Goal: Task Accomplishment & Management: Use online tool/utility

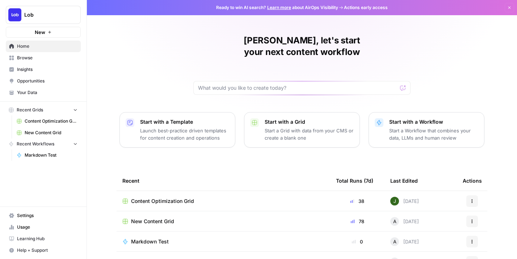
click at [161, 218] on span "New Content Grid" at bounding box center [152, 221] width 43 height 7
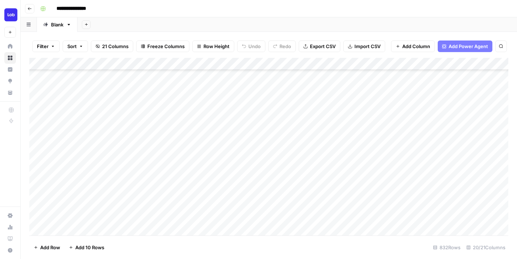
scroll to position [387, 0]
click at [219, 103] on div "Add Column" at bounding box center [268, 147] width 479 height 178
click at [339, 107] on div "Add Column" at bounding box center [268, 147] width 479 height 178
click at [339, 107] on div at bounding box center [344, 107] width 68 height 13
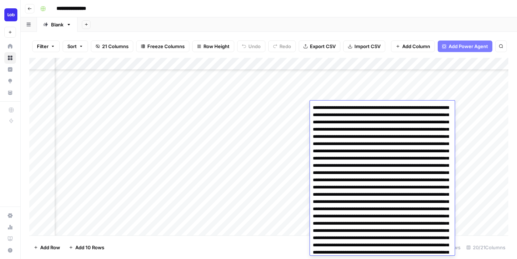
click at [392, 5] on div "**********" at bounding box center [273, 9] width 472 height 12
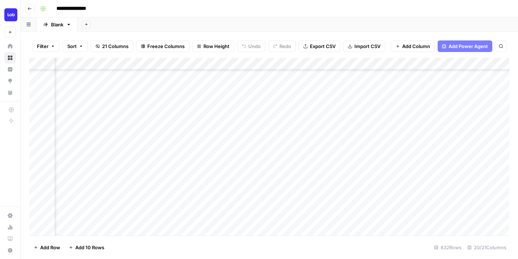
click at [355, 110] on div "Add Column" at bounding box center [269, 147] width 480 height 178
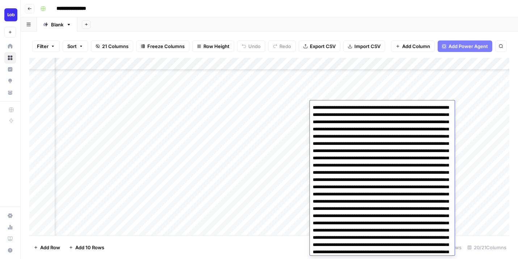
scroll to position [3121, 0]
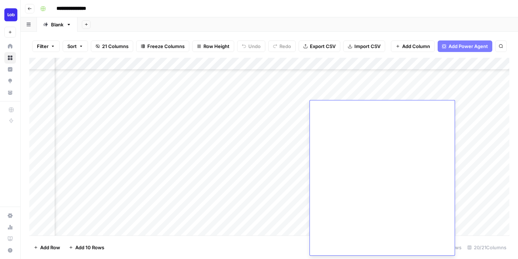
click at [338, 7] on div "**********" at bounding box center [273, 9] width 473 height 12
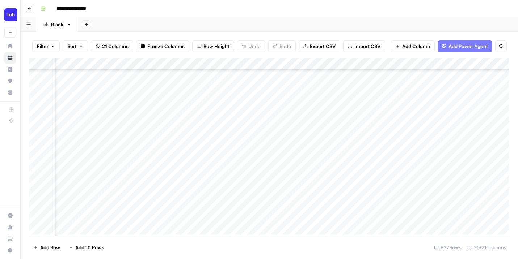
click at [334, 105] on div "Add Column" at bounding box center [269, 147] width 480 height 178
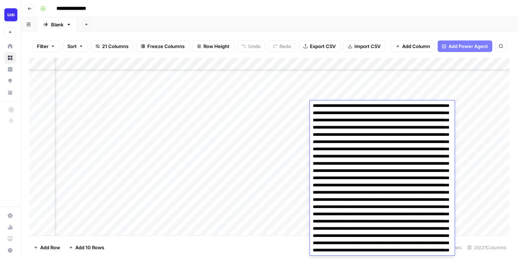
scroll to position [0, 0]
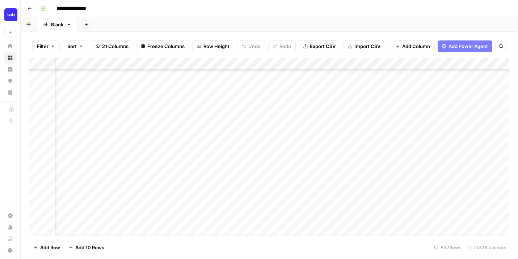
click at [342, 92] on div "Add Column" at bounding box center [269, 147] width 480 height 178
click at [343, 107] on div "Add Column" at bounding box center [269, 147] width 480 height 178
click at [347, 120] on div "Add Column" at bounding box center [269, 147] width 480 height 178
click at [347, 119] on div "Add Column" at bounding box center [269, 147] width 480 height 178
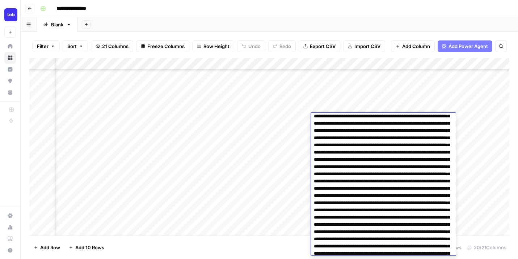
scroll to position [0, 0]
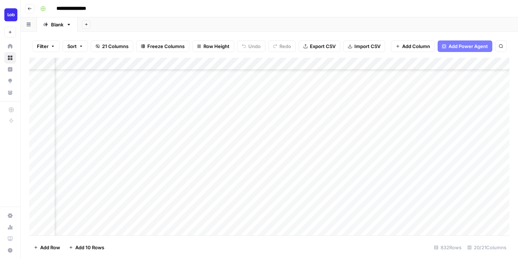
click at [348, 103] on div "Add Column" at bounding box center [269, 147] width 480 height 178
click at [346, 123] on div "Add Column" at bounding box center [269, 147] width 480 height 178
click at [347, 107] on div "Add Column" at bounding box center [269, 147] width 480 height 178
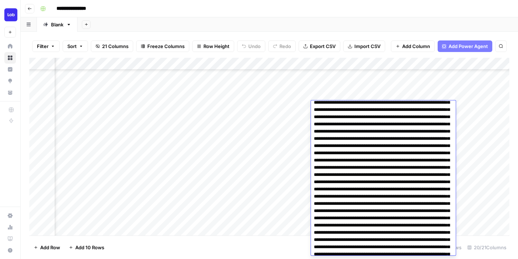
scroll to position [2236, 0]
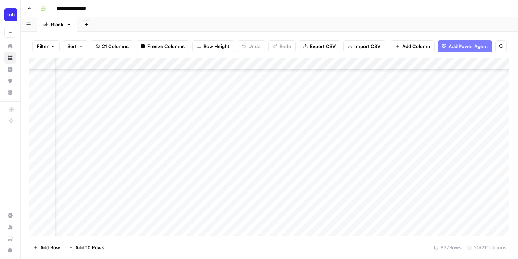
click at [342, 65] on div "Add Column" at bounding box center [269, 147] width 480 height 178
click at [348, 224] on div "Add Column" at bounding box center [269, 147] width 480 height 178
click at [345, 102] on div "Add Column" at bounding box center [269, 147] width 480 height 178
click at [343, 113] on div "Add Column" at bounding box center [269, 147] width 480 height 178
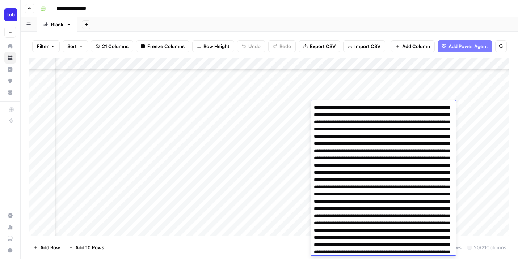
scroll to position [3121, 0]
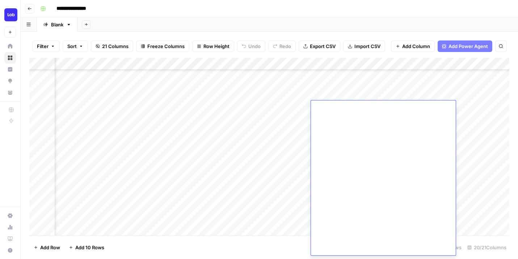
click at [342, 100] on div "Add Column" at bounding box center [269, 147] width 480 height 178
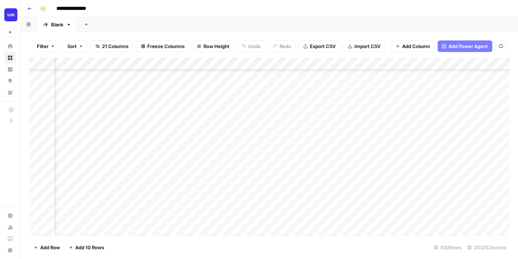
click at [339, 122] on div "Add Column" at bounding box center [269, 147] width 480 height 178
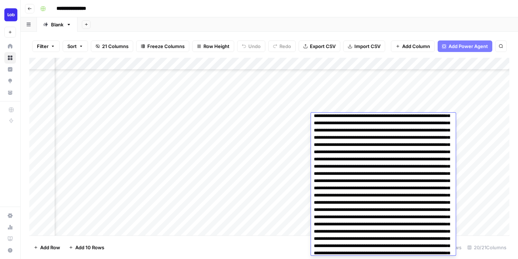
scroll to position [0, 0]
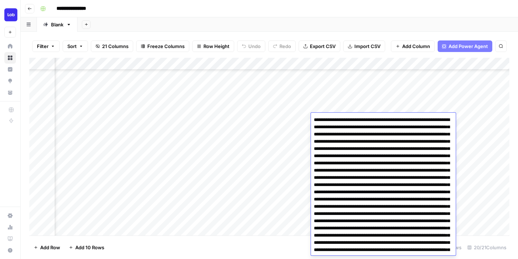
click at [333, 106] on div "Add Column" at bounding box center [269, 147] width 480 height 178
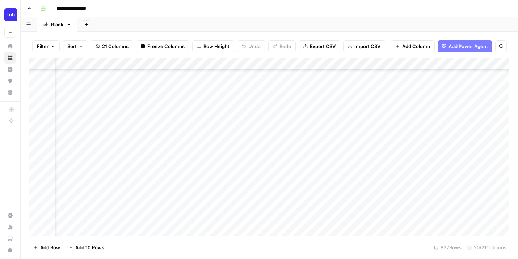
click at [334, 123] on div "Add Column" at bounding box center [269, 147] width 480 height 178
click at [296, 111] on div "Add Column" at bounding box center [269, 147] width 480 height 178
click at [291, 118] on div "Add Column" at bounding box center [269, 147] width 480 height 178
click at [290, 118] on div "Add Column" at bounding box center [269, 147] width 480 height 178
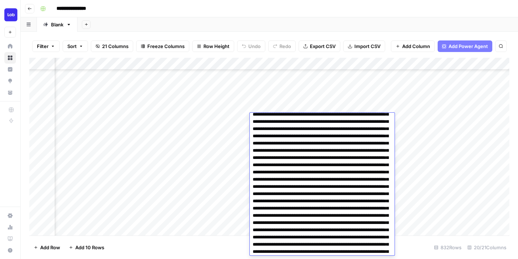
scroll to position [108, 0]
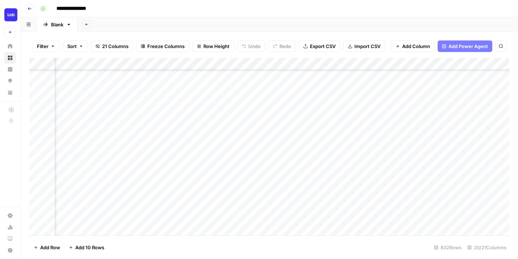
click at [290, 103] on div "Add Column" at bounding box center [269, 147] width 480 height 178
click at [286, 122] on div "Add Column" at bounding box center [269, 147] width 480 height 178
click at [154, 118] on div "Add Column" at bounding box center [269, 147] width 480 height 178
click at [154, 118] on icon at bounding box center [152, 120] width 7 height 7
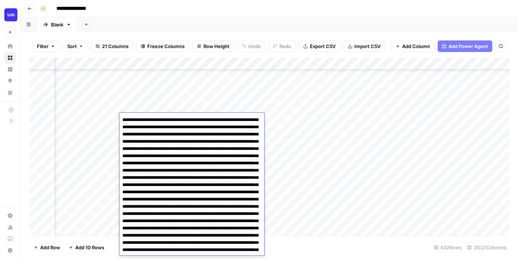
click at [157, 105] on div "Add Column" at bounding box center [269, 147] width 480 height 178
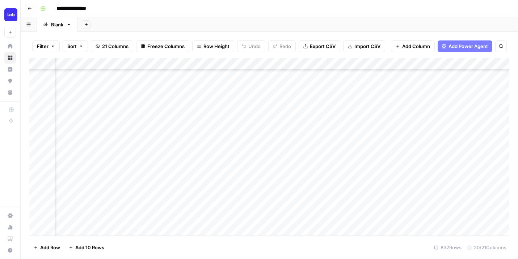
click at [153, 121] on div "Add Column" at bounding box center [269, 147] width 480 height 178
click at [152, 121] on div "Add Column" at bounding box center [269, 147] width 480 height 178
click at [152, 121] on icon at bounding box center [153, 120] width 6 height 6
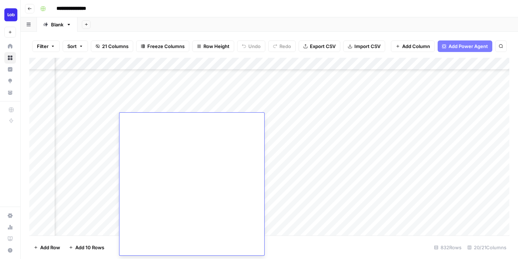
scroll to position [2453, 0]
click at [160, 107] on div "Add Column" at bounding box center [269, 147] width 480 height 178
click at [160, 121] on div "Add Column" at bounding box center [269, 147] width 480 height 178
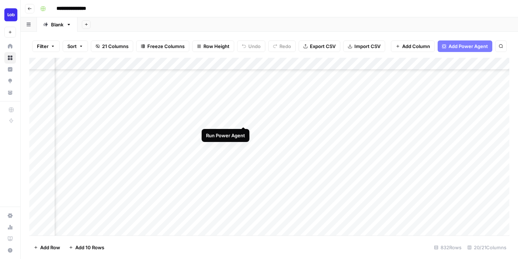
click at [244, 119] on div "Add Column" at bounding box center [269, 147] width 480 height 178
click at [424, 130] on div "Add Column" at bounding box center [269, 147] width 480 height 178
click at [409, 131] on div "Add Column" at bounding box center [269, 147] width 480 height 178
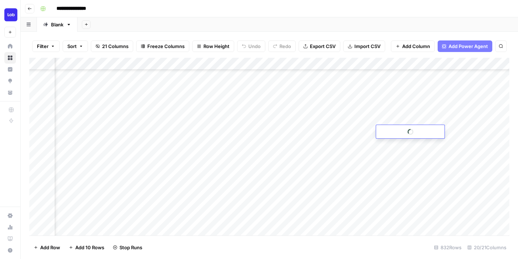
click at [409, 131] on icon at bounding box center [410, 132] width 7 height 7
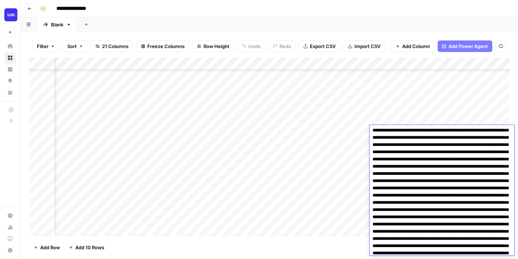
scroll to position [269, 0]
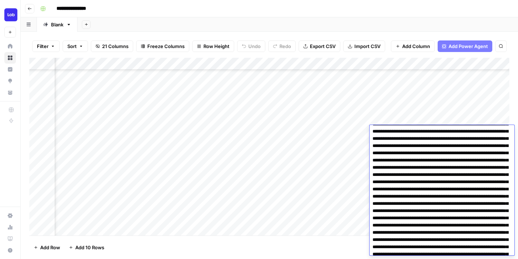
click at [211, 104] on div "Add Column" at bounding box center [269, 147] width 480 height 178
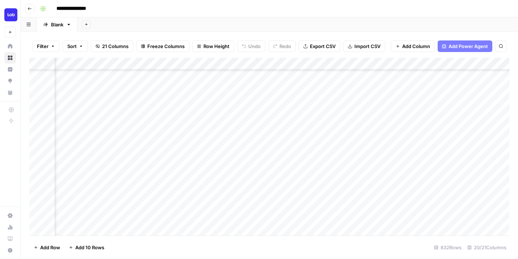
click at [211, 104] on div "Add Column" at bounding box center [269, 147] width 480 height 178
click at [211, 104] on div at bounding box center [218, 107] width 66 height 13
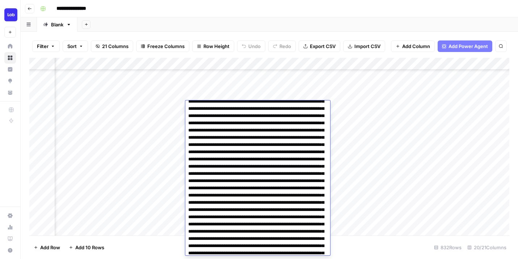
scroll to position [1498, 0]
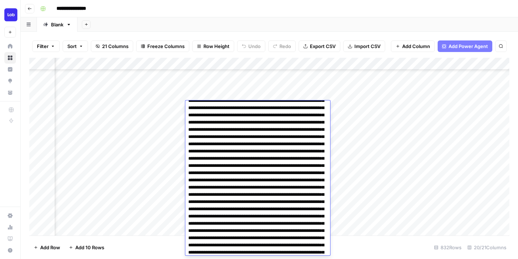
click at [219, 91] on div "Add Column" at bounding box center [269, 147] width 480 height 178
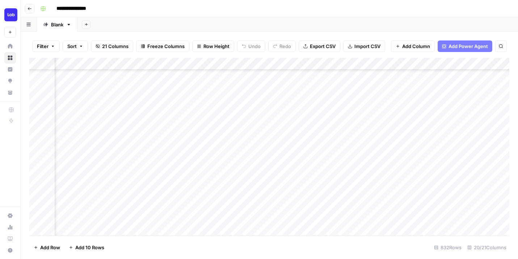
click at [216, 122] on div "Add Column" at bounding box center [269, 147] width 480 height 178
click at [214, 132] on div "Add Column" at bounding box center [269, 147] width 480 height 178
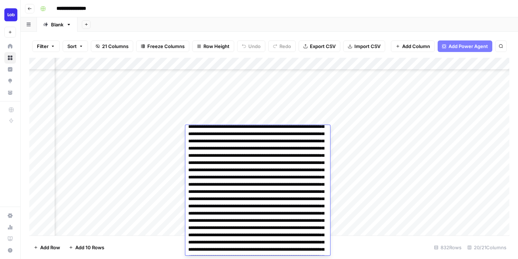
scroll to position [1095, 914]
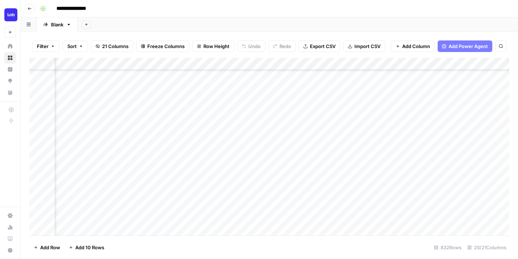
click at [231, 105] on div "Add Column" at bounding box center [269, 147] width 480 height 178
click at [225, 134] on div "Add Column" at bounding box center [269, 147] width 480 height 178
click at [472, 149] on div "Add Column" at bounding box center [269, 147] width 480 height 178
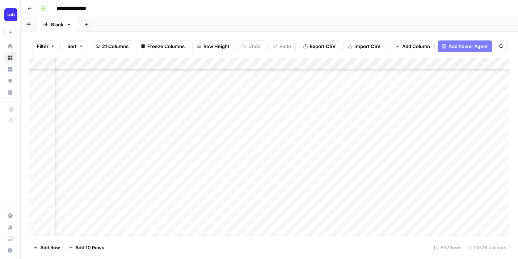
click at [472, 149] on div "Add Column" at bounding box center [269, 147] width 480 height 178
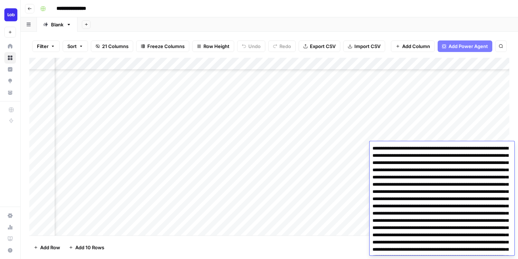
scroll to position [5674, 0]
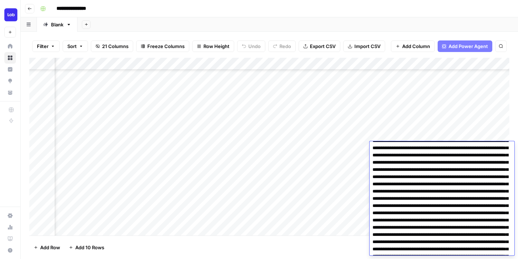
scroll to position [3850, 0]
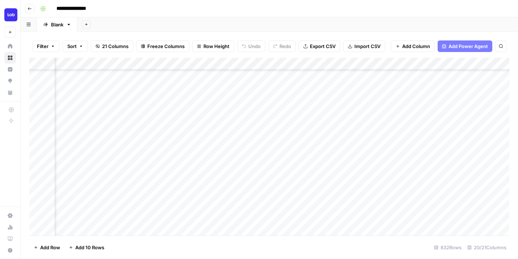
click at [463, 136] on div "Add Column" at bounding box center [269, 147] width 480 height 178
click at [465, 153] on div "Add Column" at bounding box center [269, 147] width 480 height 178
click at [453, 136] on div "Add Column" at bounding box center [269, 147] width 480 height 178
click at [453, 145] on div "Add Column" at bounding box center [269, 147] width 480 height 178
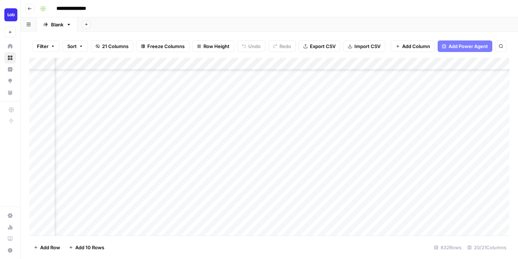
click at [275, 147] on div "Add Column" at bounding box center [269, 147] width 480 height 178
click at [272, 138] on div "Add Column" at bounding box center [269, 147] width 480 height 178
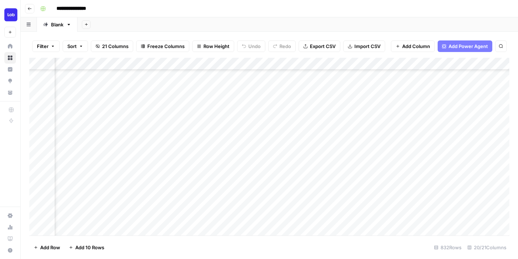
click at [270, 148] on div "Add Column" at bounding box center [269, 147] width 480 height 178
click at [420, 148] on div "Add Column" at bounding box center [269, 147] width 480 height 178
click at [132, 136] on div "Add Column" at bounding box center [269, 147] width 480 height 178
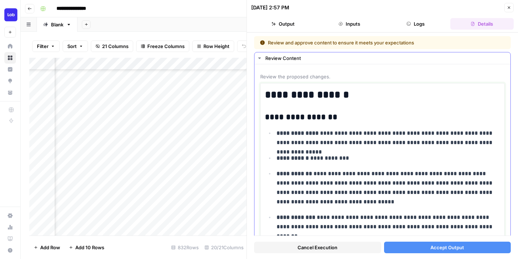
click at [333, 134] on p "**********" at bounding box center [387, 138] width 223 height 19
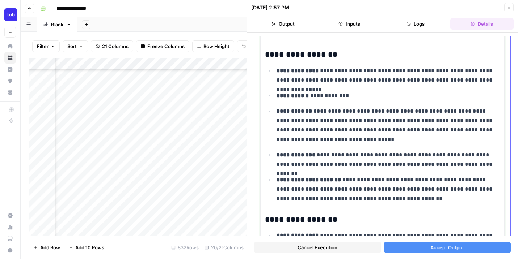
scroll to position [67, 0]
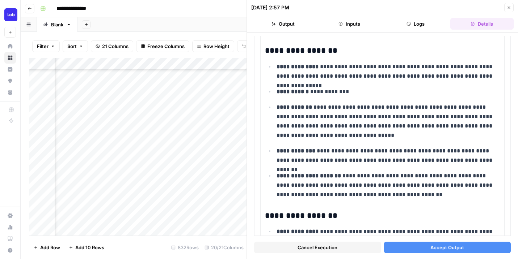
click at [442, 246] on span "Accept Output" at bounding box center [447, 247] width 34 height 7
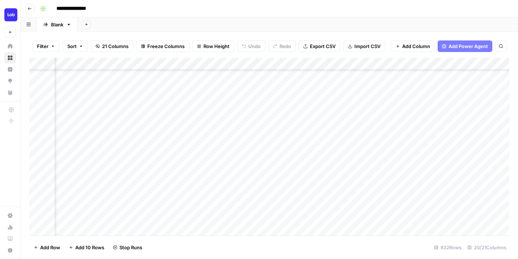
scroll to position [367, 814]
click at [194, 137] on div "Add Column" at bounding box center [269, 147] width 480 height 178
click at [195, 130] on div "Add Column" at bounding box center [269, 147] width 480 height 178
click at [194, 138] on div "Add Column" at bounding box center [269, 147] width 480 height 178
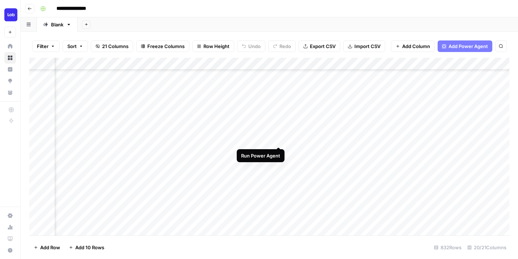
click at [279, 138] on div "Add Column" at bounding box center [269, 147] width 480 height 178
click at [435, 154] on div "Add Column" at bounding box center [269, 147] width 480 height 178
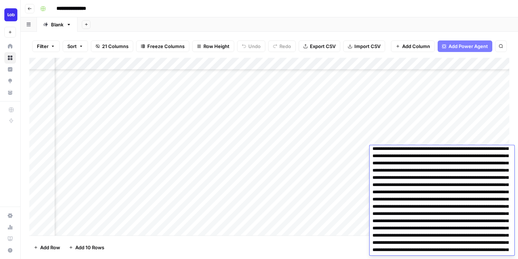
scroll to position [751, 0]
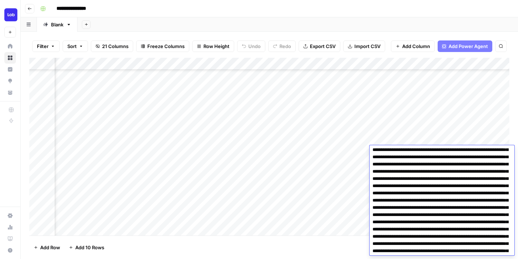
scroll to position [968, 0]
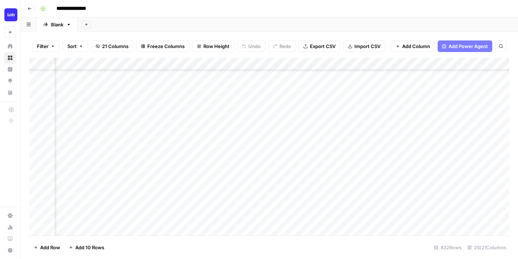
click at [439, 139] on div "Add Column" at bounding box center [269, 147] width 480 height 178
click at [436, 158] on div "Add Column" at bounding box center [269, 147] width 480 height 178
click at [436, 153] on div "Add Column" at bounding box center [269, 147] width 480 height 178
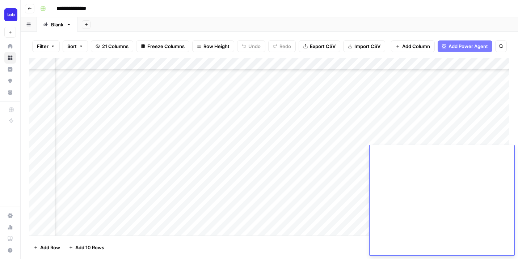
click at [443, 139] on div "Add Column" at bounding box center [269, 147] width 480 height 178
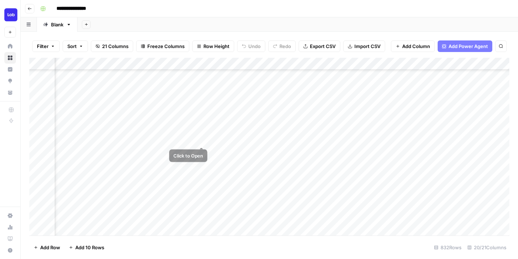
click at [189, 141] on div "Add Column" at bounding box center [269, 147] width 480 height 178
click at [202, 140] on div "Add Column" at bounding box center [269, 147] width 480 height 178
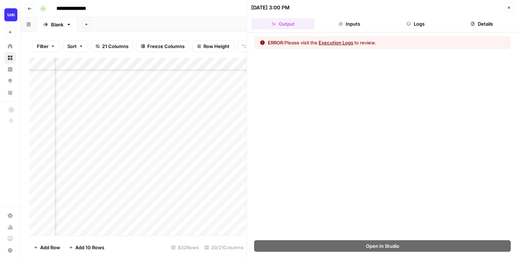
click at [417, 30] on header "10/08/25 at 3:00 PM Close Output Inputs Logs Details" at bounding box center [382, 16] width 271 height 33
click at [417, 23] on button "Logs" at bounding box center [415, 24] width 63 height 12
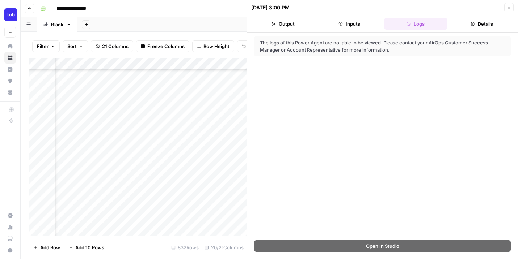
click at [283, 23] on button "Output" at bounding box center [282, 24] width 63 height 12
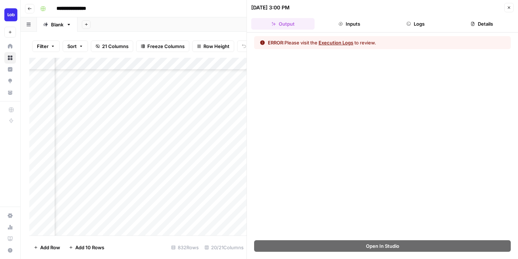
click at [508, 8] on icon "button" at bounding box center [509, 8] width 3 height 3
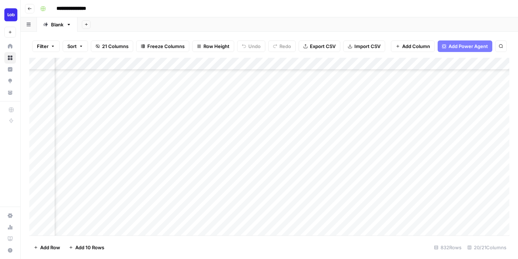
click at [264, 140] on div "Add Column" at bounding box center [269, 147] width 480 height 178
click at [432, 143] on div "Add Column" at bounding box center [269, 147] width 480 height 178
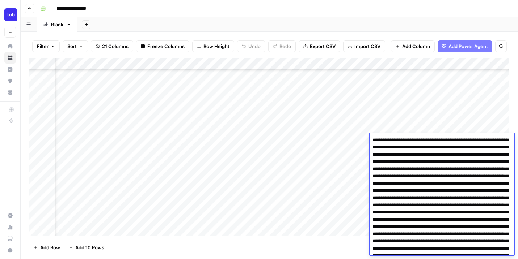
scroll to position [650, 0]
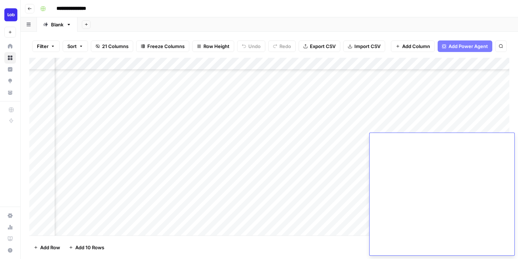
click at [434, 119] on div "Add Column" at bounding box center [269, 147] width 480 height 178
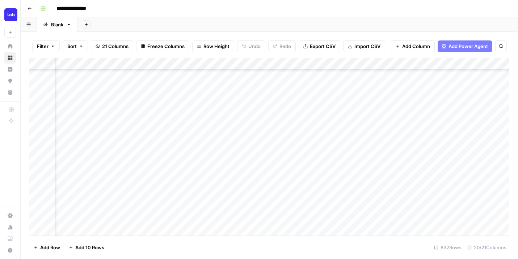
click at [251, 141] on div "Add Column" at bounding box center [269, 147] width 480 height 178
click at [203, 138] on div "Add Column" at bounding box center [269, 147] width 480 height 178
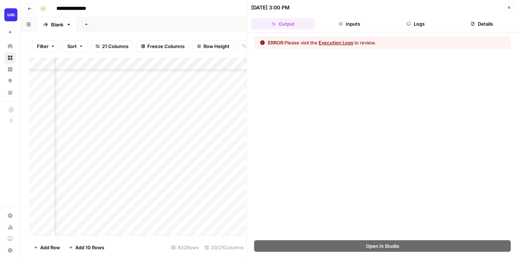
click at [508, 8] on icon "button" at bounding box center [509, 8] width 3 height 3
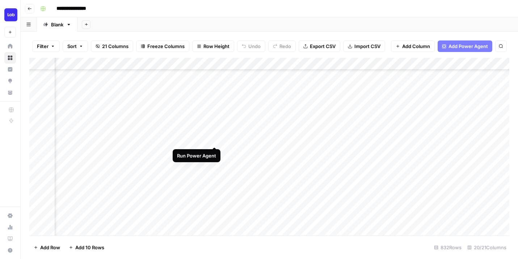
click at [214, 139] on div "Add Column" at bounding box center [269, 147] width 480 height 178
click at [177, 153] on div "Add Column" at bounding box center [269, 147] width 480 height 178
click at [183, 138] on div "Add Column" at bounding box center [269, 147] width 480 height 178
click at [177, 140] on div "Add Column" at bounding box center [269, 147] width 480 height 178
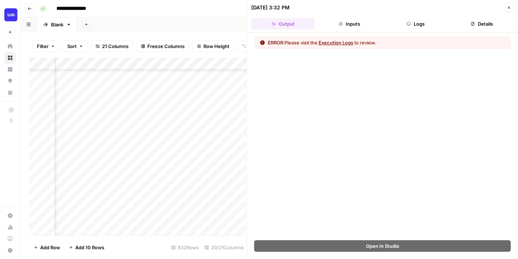
click at [350, 25] on button "Inputs" at bounding box center [348, 24] width 63 height 12
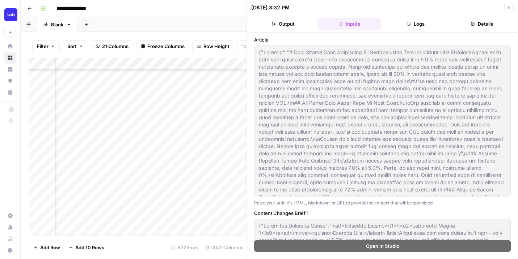
type input "Lob"
click at [416, 27] on button "Logs" at bounding box center [415, 24] width 63 height 12
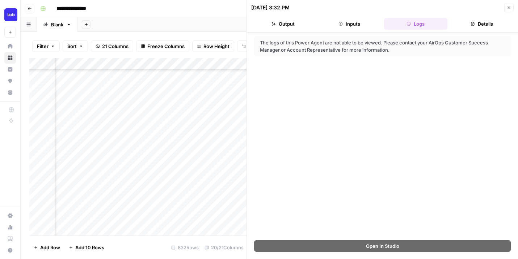
click at [364, 26] on button "Inputs" at bounding box center [348, 24] width 63 height 12
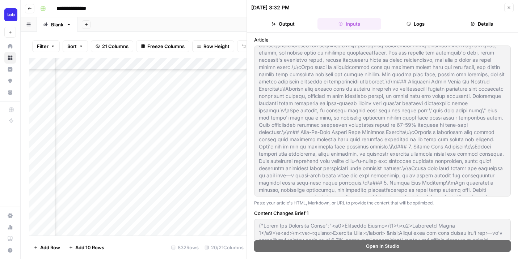
scroll to position [460, 0]
click at [494, 24] on button "Details" at bounding box center [481, 24] width 63 height 12
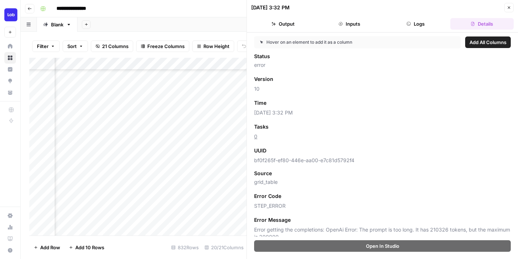
click at [505, 10] on button "Close" at bounding box center [508, 7] width 9 height 9
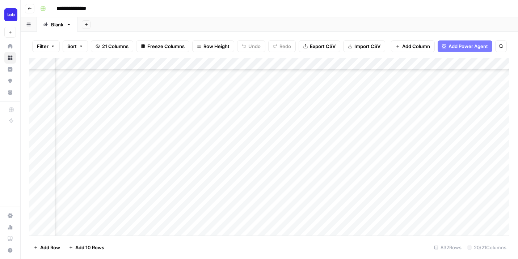
click at [165, 141] on div "Add Column" at bounding box center [269, 147] width 480 height 178
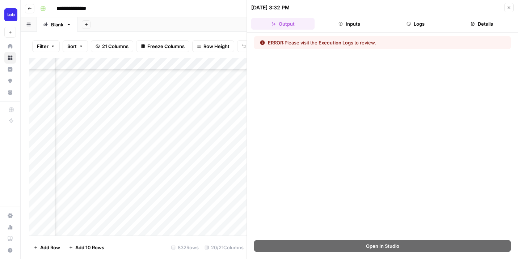
click at [342, 23] on icon "button" at bounding box center [341, 24] width 4 height 4
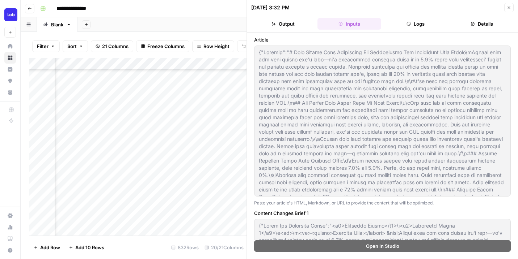
click at [481, 26] on button "Details" at bounding box center [481, 24] width 63 height 12
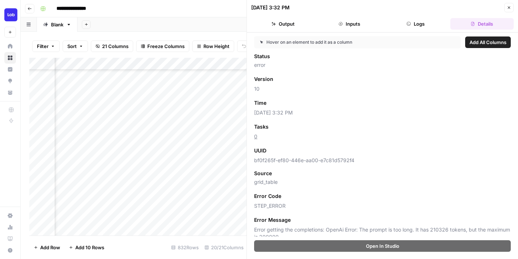
click at [508, 4] on button "Close" at bounding box center [508, 7] width 9 height 9
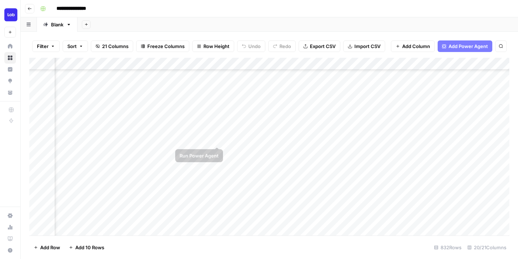
click at [215, 139] on div "Add Column" at bounding box center [269, 147] width 480 height 178
click at [430, 142] on div "Add Column" at bounding box center [269, 147] width 480 height 178
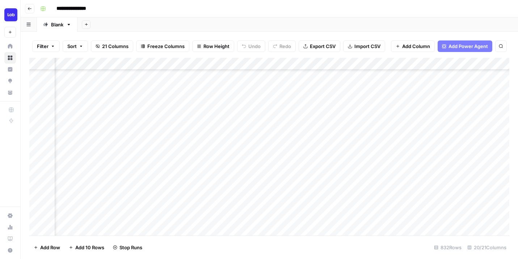
click at [434, 113] on div "Add Column" at bounding box center [269, 147] width 480 height 178
click at [439, 146] on div "Add Column" at bounding box center [269, 147] width 480 height 178
click at [140, 140] on div "Add Column" at bounding box center [269, 147] width 480 height 178
click at [276, 136] on div "Add Column" at bounding box center [269, 147] width 480 height 178
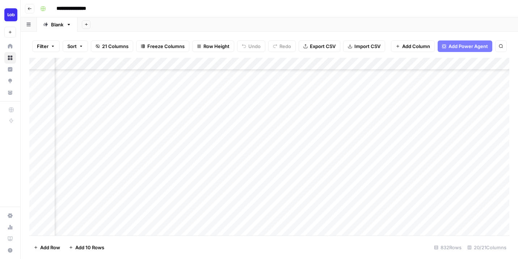
click at [115, 147] on div "Add Column" at bounding box center [269, 147] width 480 height 178
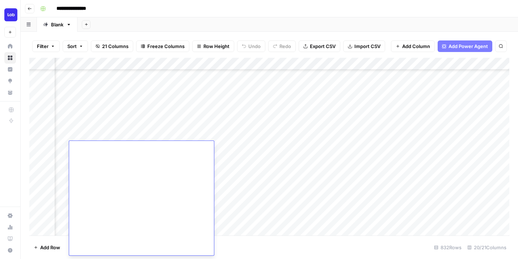
scroll to position [2357, 0]
click at [112, 130] on div "Add Column" at bounding box center [269, 147] width 480 height 178
click at [102, 145] on div "Add Column" at bounding box center [269, 147] width 480 height 178
click at [102, 149] on div "Add Column" at bounding box center [269, 147] width 480 height 178
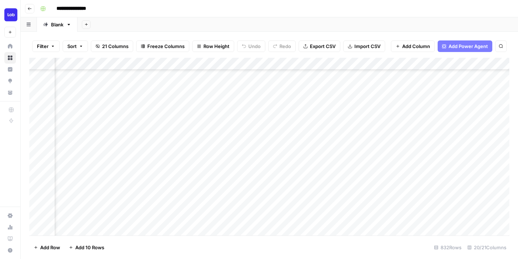
click at [256, 16] on header "**********" at bounding box center [269, 8] width 497 height 17
